Goal: Transaction & Acquisition: Purchase product/service

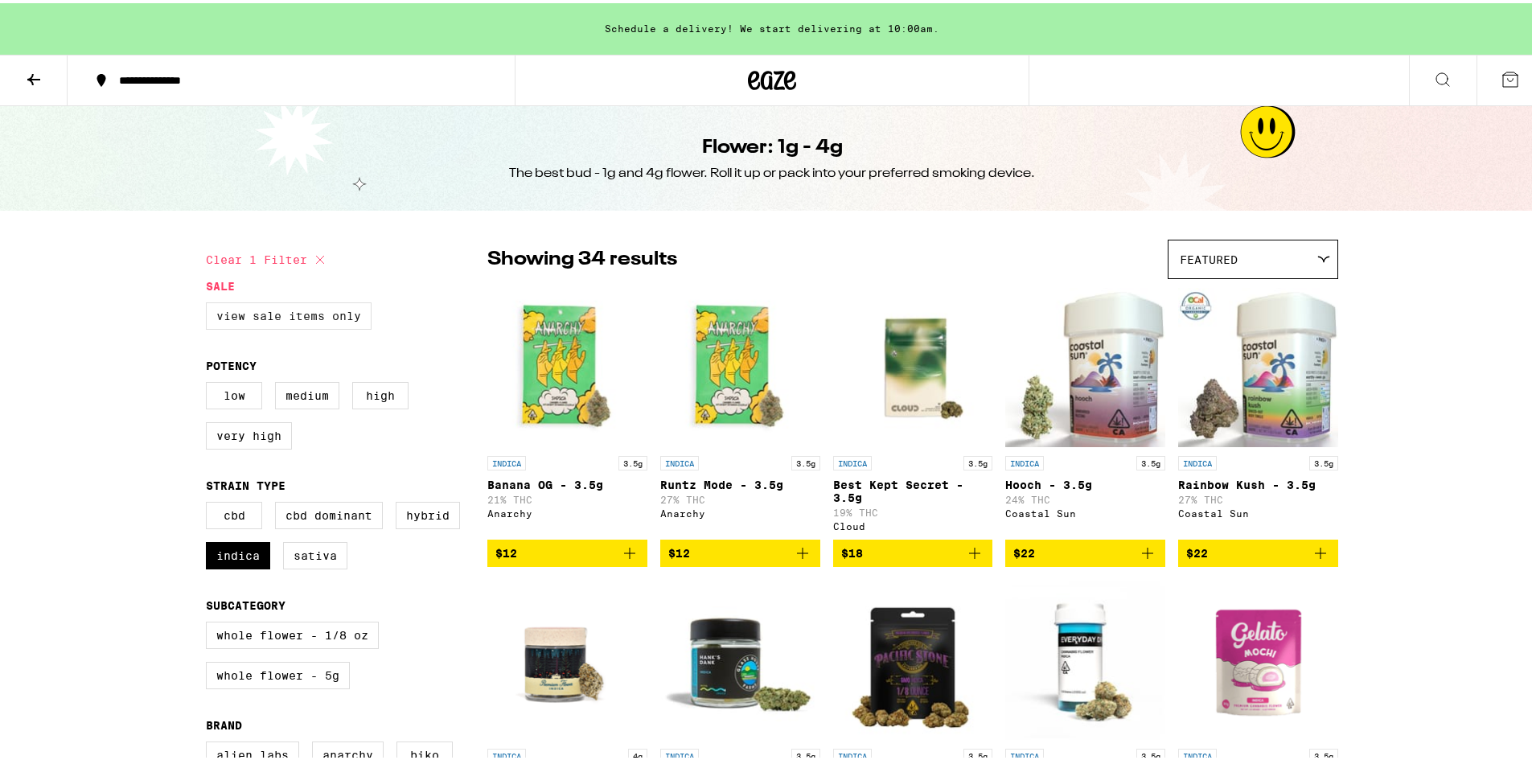
click at [244, 322] on label "View Sale Items Only" at bounding box center [289, 312] width 166 height 27
click at [210, 302] on input "View Sale Items Only" at bounding box center [209, 302] width 1 height 1
checkbox input "true"
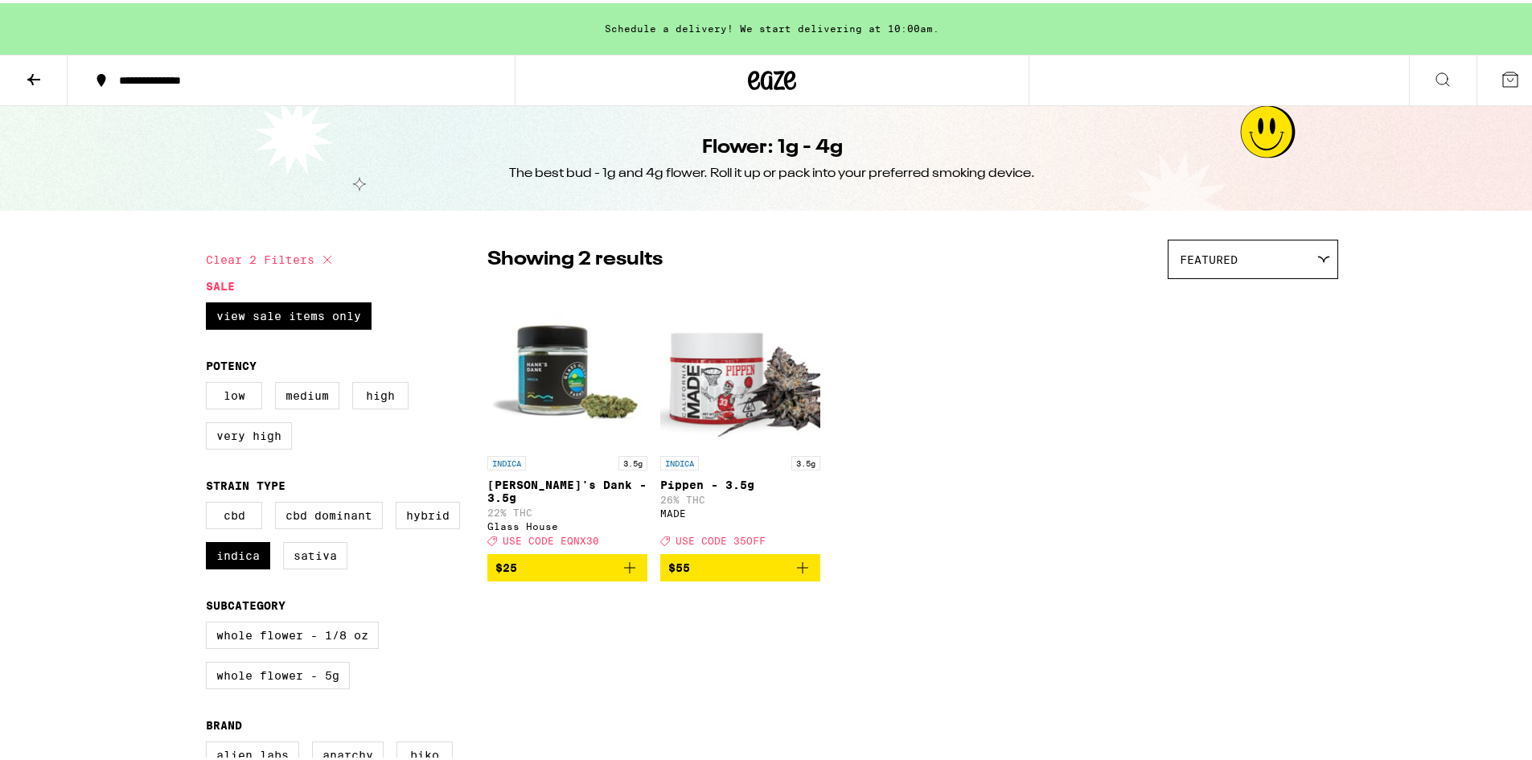
click at [34, 84] on icon at bounding box center [33, 76] width 19 height 19
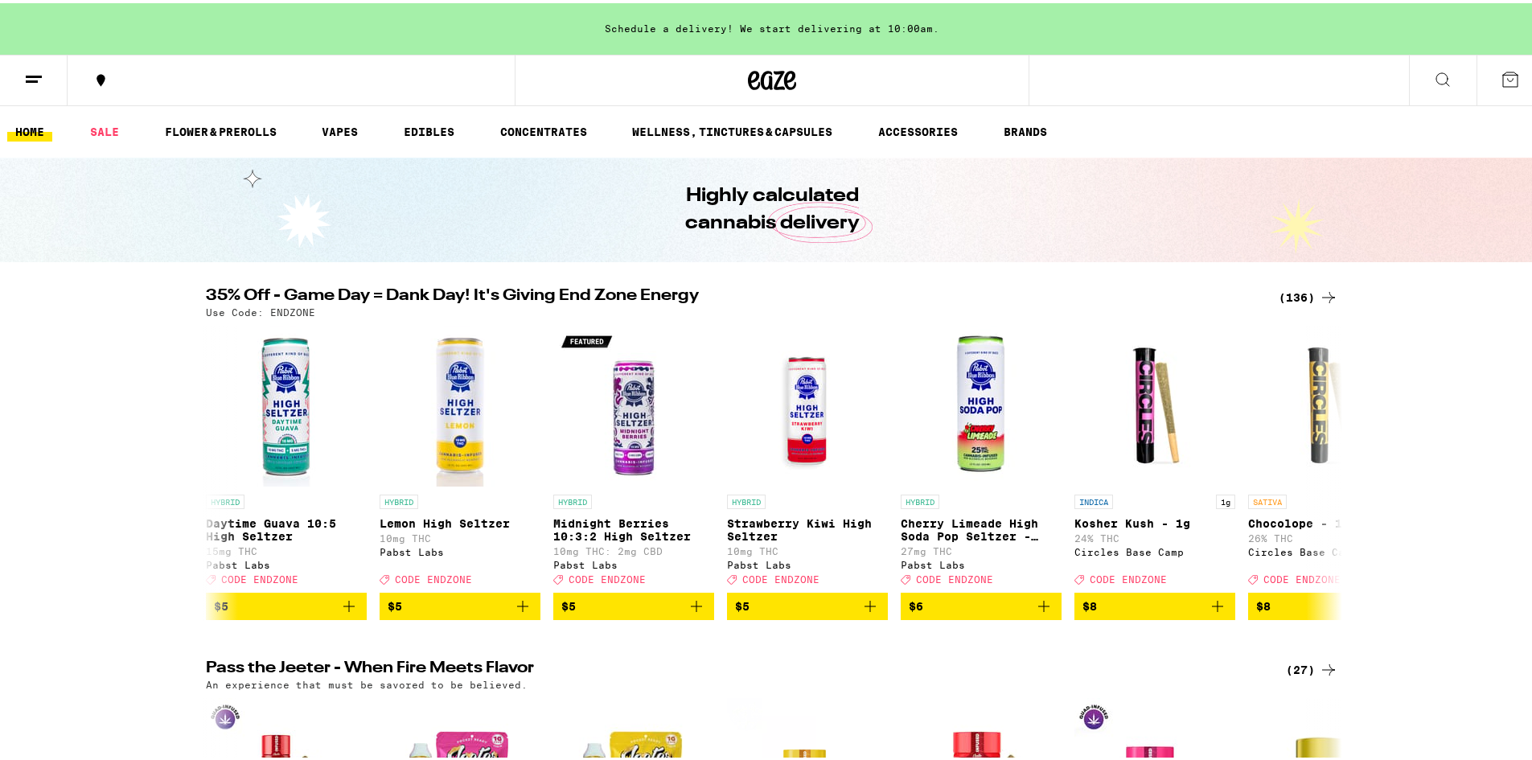
click at [34, 83] on icon at bounding box center [33, 76] width 19 height 19
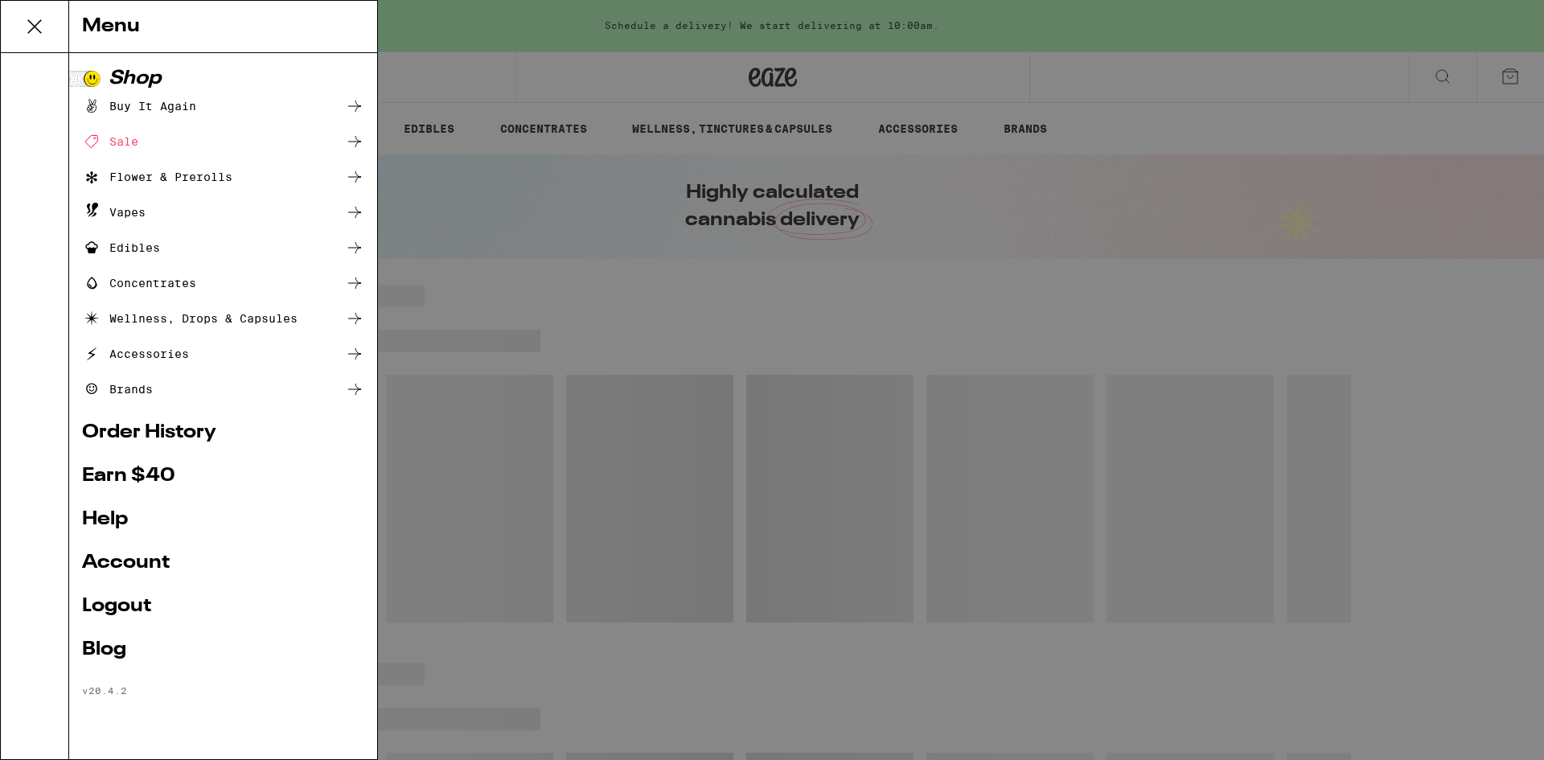
click at [433, 27] on div "Menu Shop Buy It Again Sale Flower & Prerolls Vapes Edibles Concentrates Wellne…" at bounding box center [772, 380] width 1544 height 760
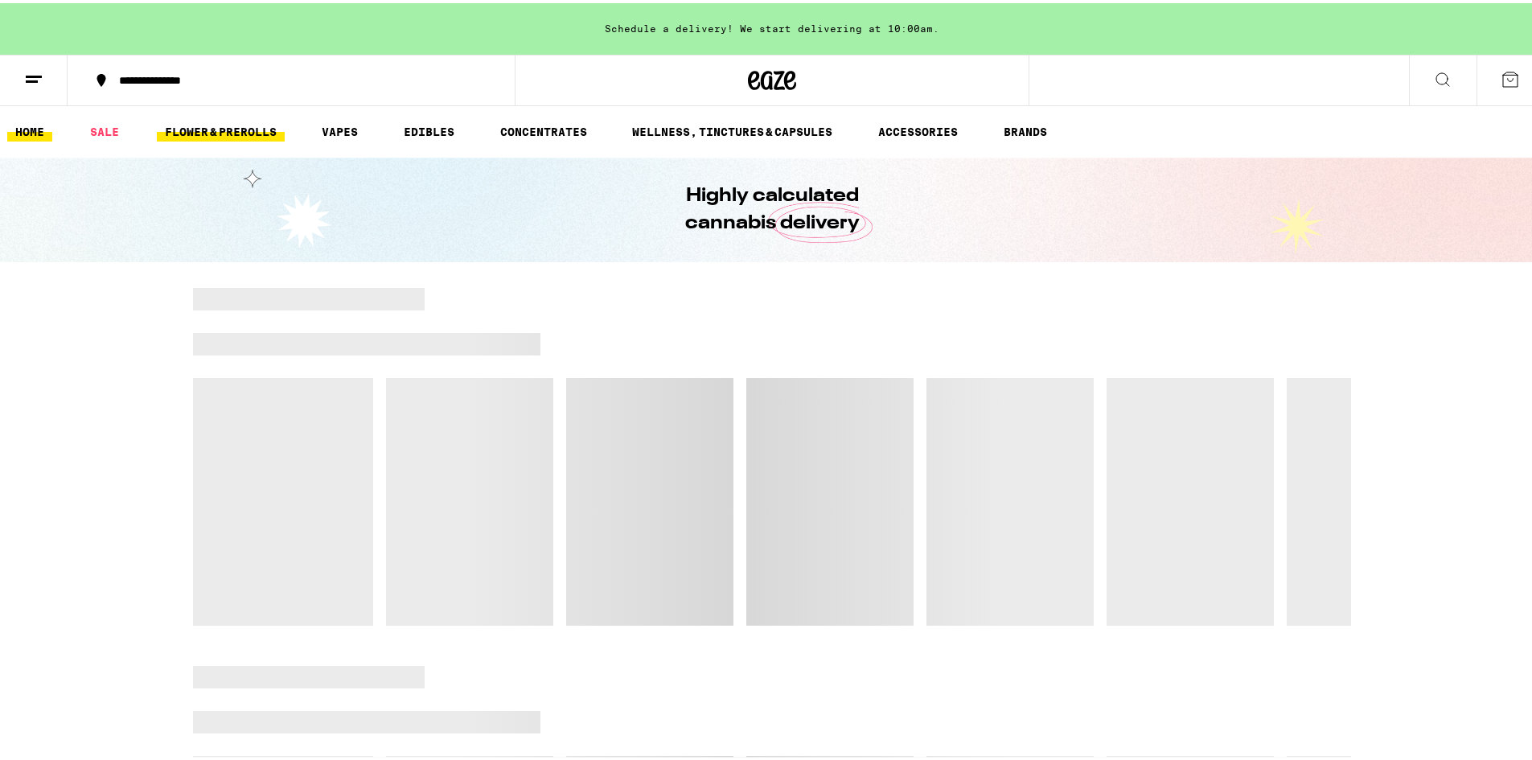
click at [255, 120] on link "FLOWER & PREROLLS" at bounding box center [221, 128] width 128 height 19
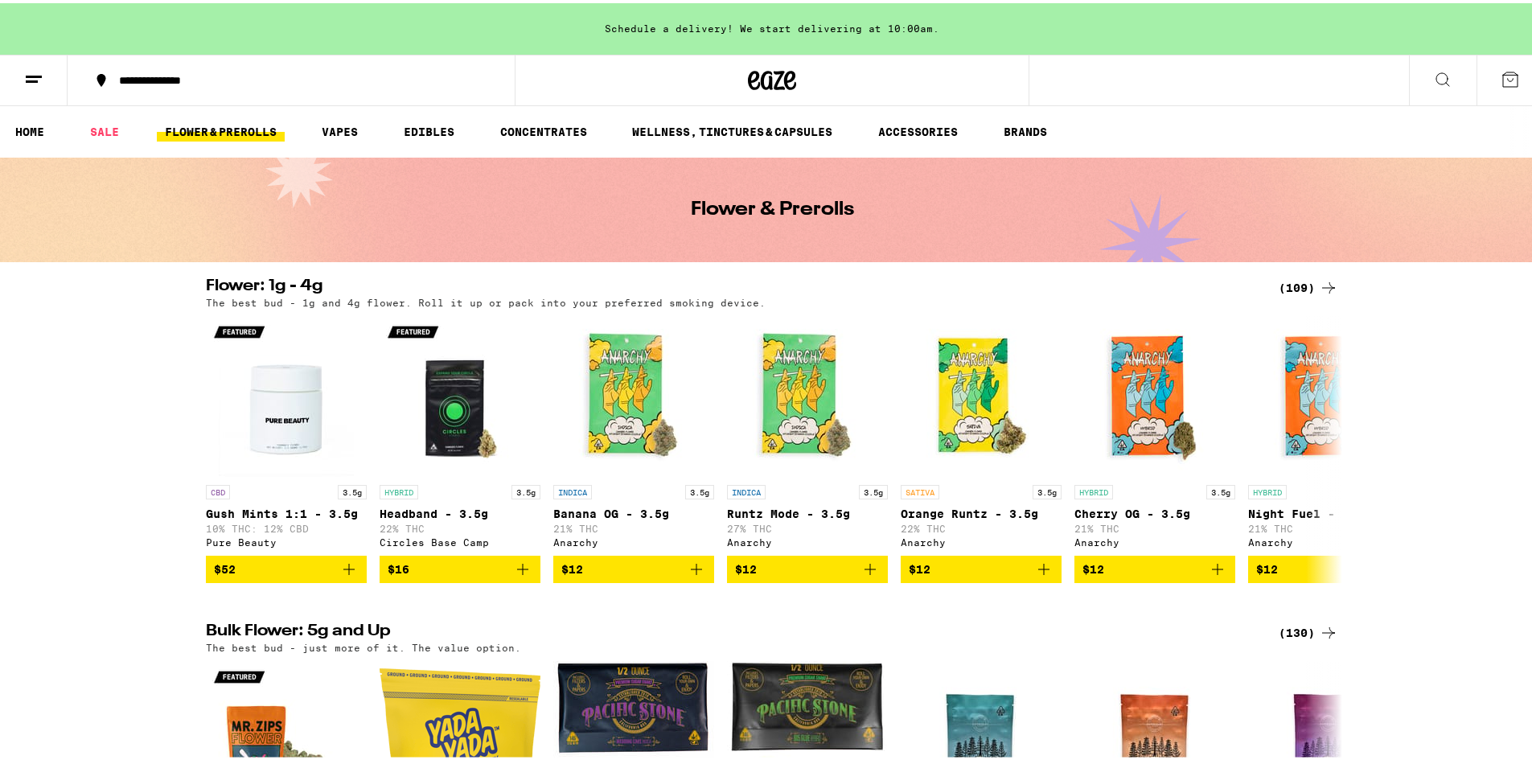
click at [1303, 639] on div "(130)" at bounding box center [1309, 629] width 60 height 19
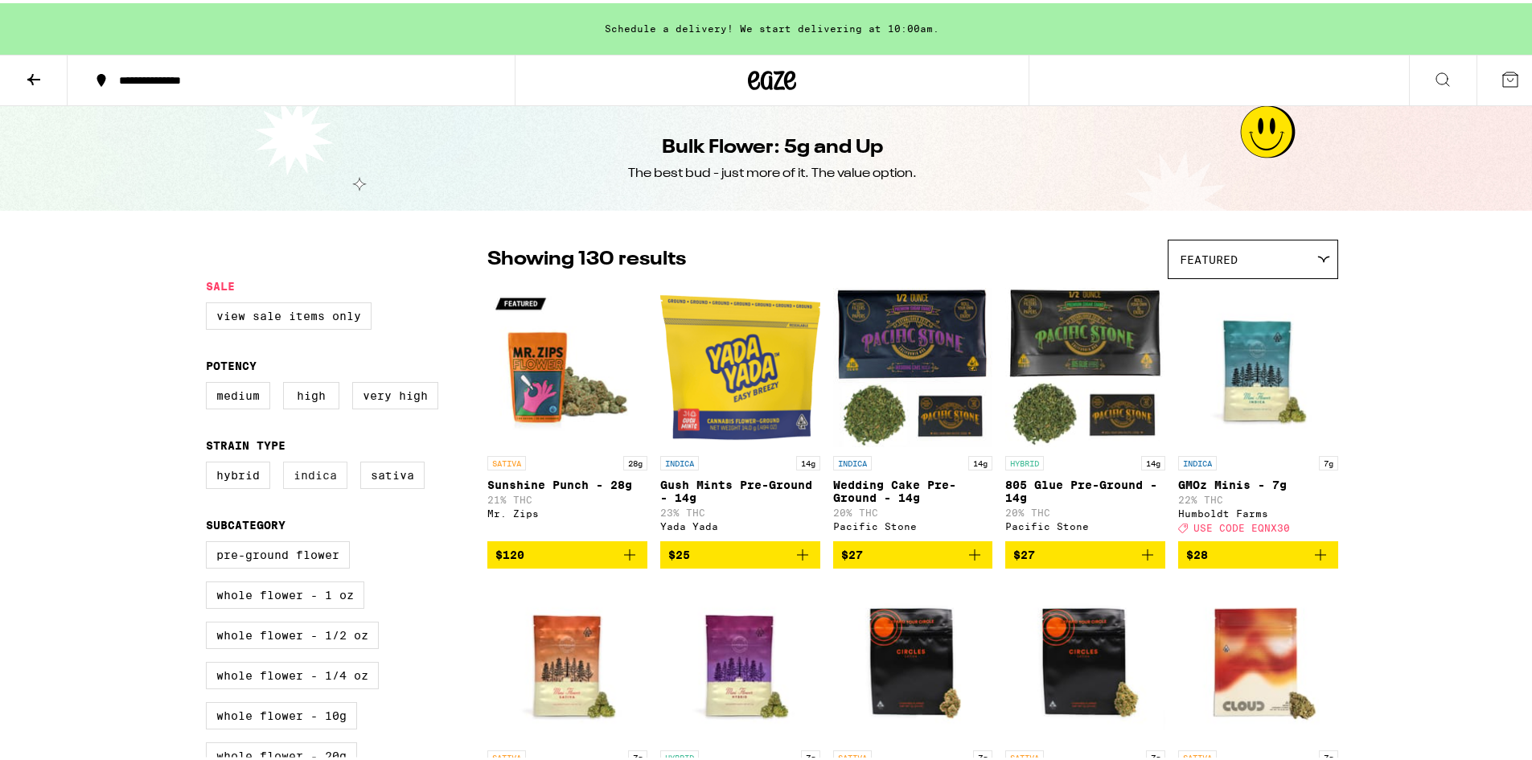
click at [317, 483] on label "Indica" at bounding box center [315, 471] width 64 height 27
click at [210, 462] on input "Indica" at bounding box center [209, 461] width 1 height 1
checkbox input "true"
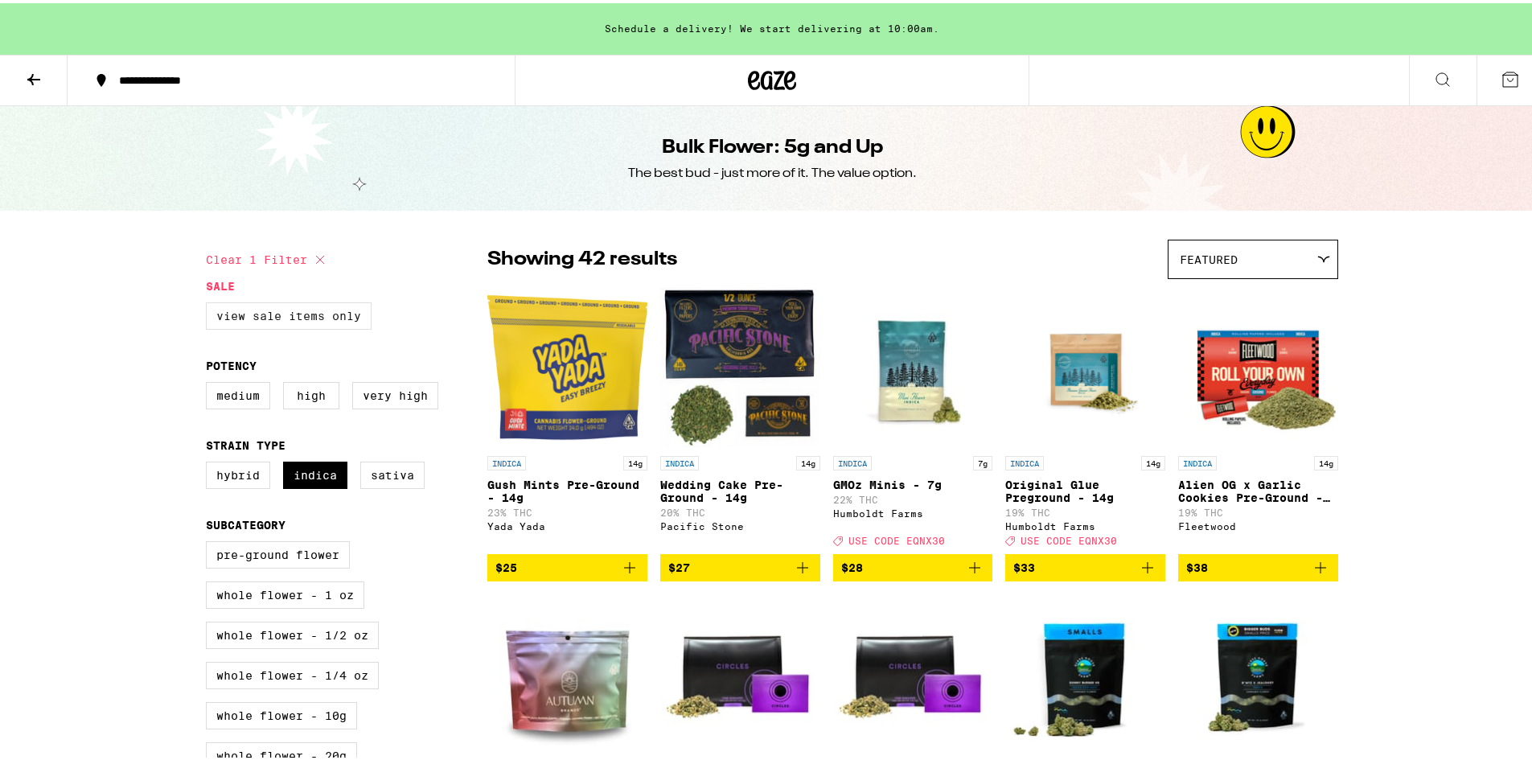
click at [298, 322] on label "View Sale Items Only" at bounding box center [289, 312] width 166 height 27
click at [210, 302] on input "View Sale Items Only" at bounding box center [209, 302] width 1 height 1
checkbox input "true"
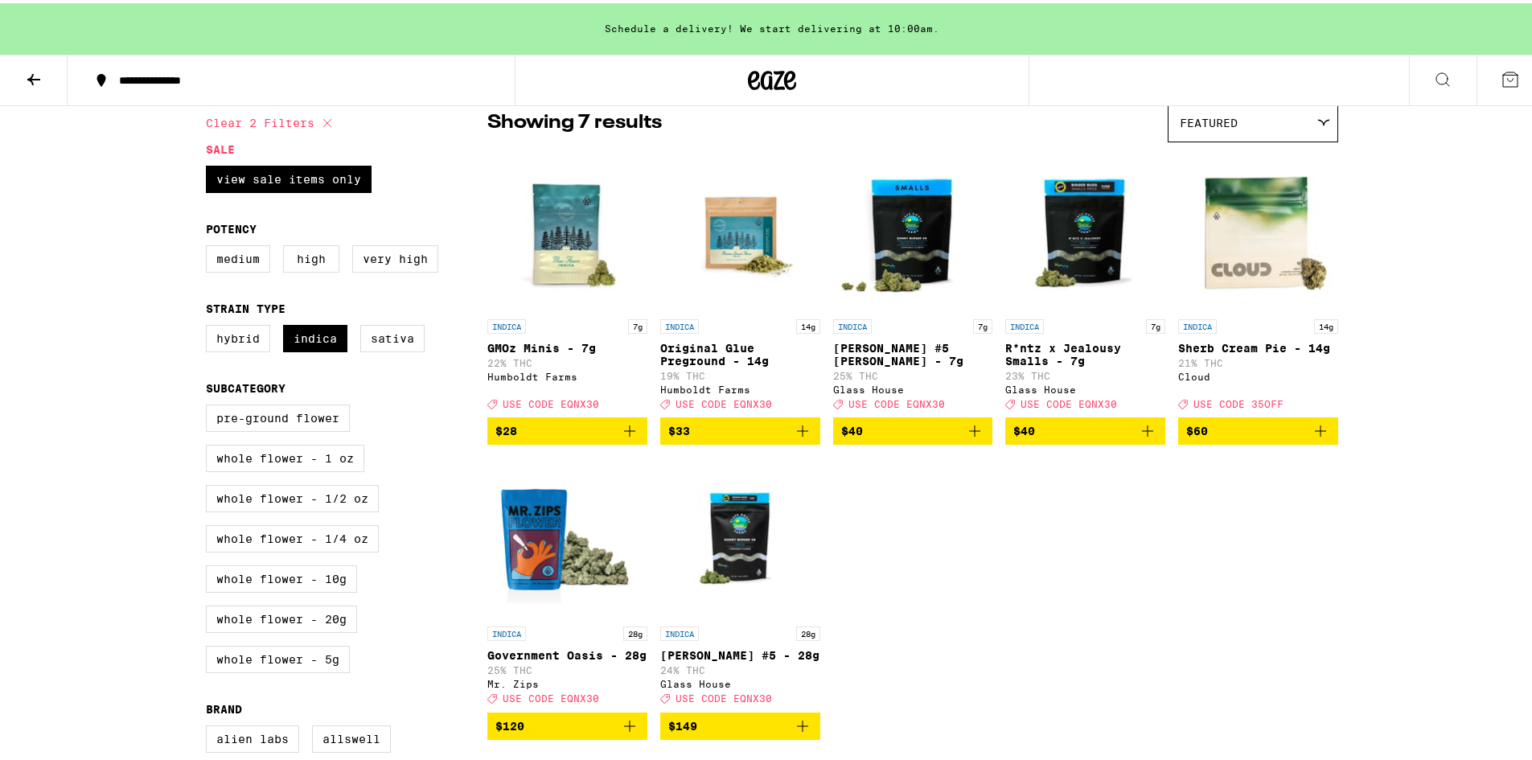
scroll to position [322, 0]
